Goal: Check status: Check status

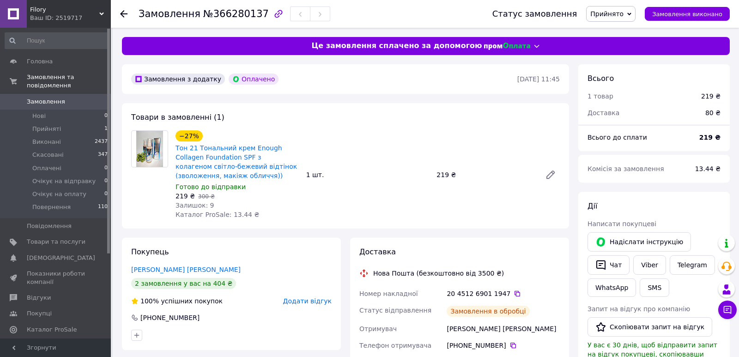
scroll to position [231, 0]
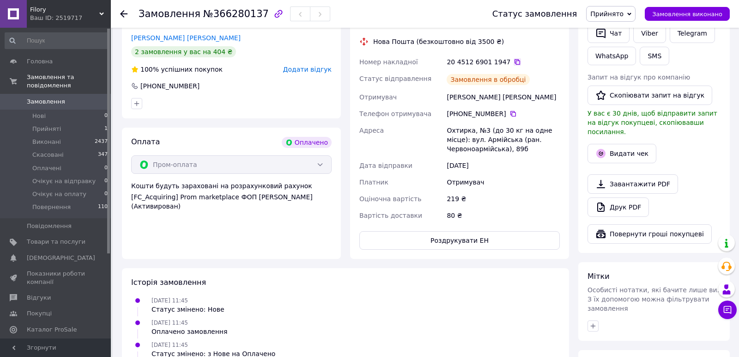
click at [514, 61] on icon at bounding box center [517, 61] width 7 height 7
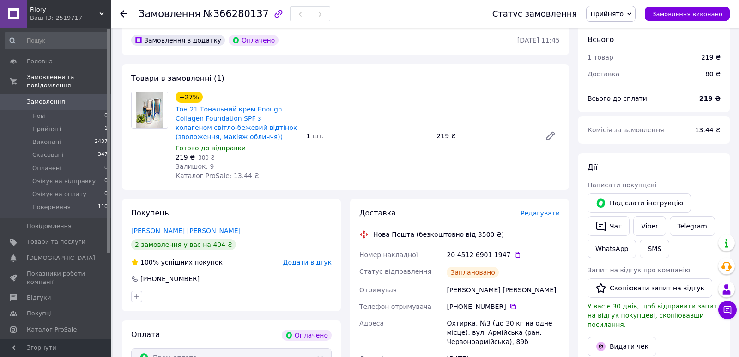
scroll to position [0, 0]
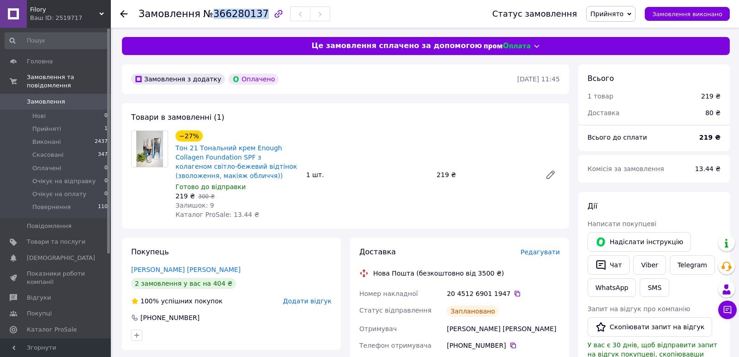
drag, startPoint x: 206, startPoint y: 14, endPoint x: 247, endPoint y: 13, distance: 41.1
click at [254, 18] on div "Замовлення №366280137" at bounding box center [235, 14] width 192 height 16
drag, startPoint x: 247, startPoint y: 13, endPoint x: 252, endPoint y: 17, distance: 6.3
click at [252, 17] on span "№366280137" at bounding box center [236, 13] width 66 height 11
copy span "366280137"
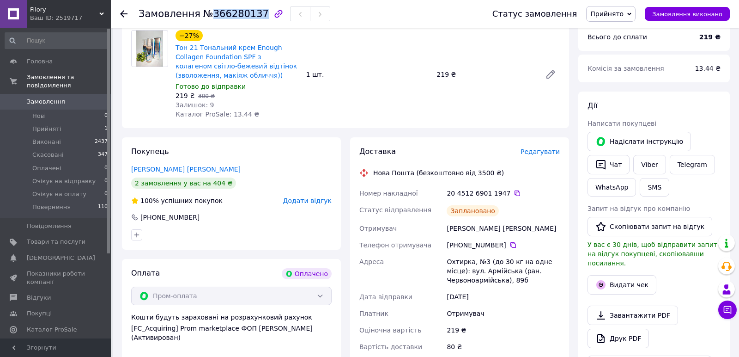
scroll to position [103, 0]
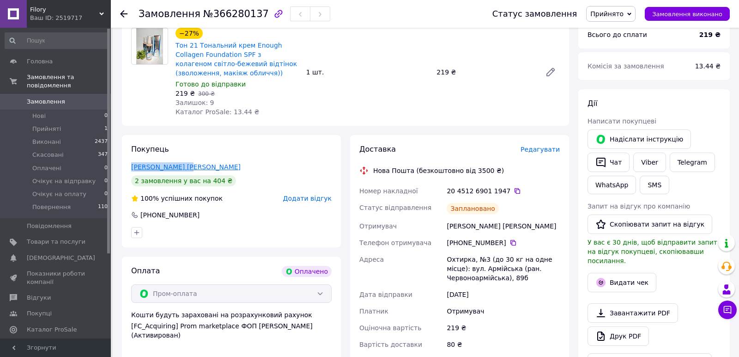
drag, startPoint x: 162, startPoint y: 166, endPoint x: 133, endPoint y: 166, distance: 29.6
click at [133, 166] on div "[PERSON_NAME] [PERSON_NAME]" at bounding box center [231, 166] width 201 height 9
copy link "[PERSON_NAME] [PERSON_NAME]"
click at [53, 99] on link "Замовлення 0" at bounding box center [56, 102] width 113 height 16
